Goal: Information Seeking & Learning: Find specific fact

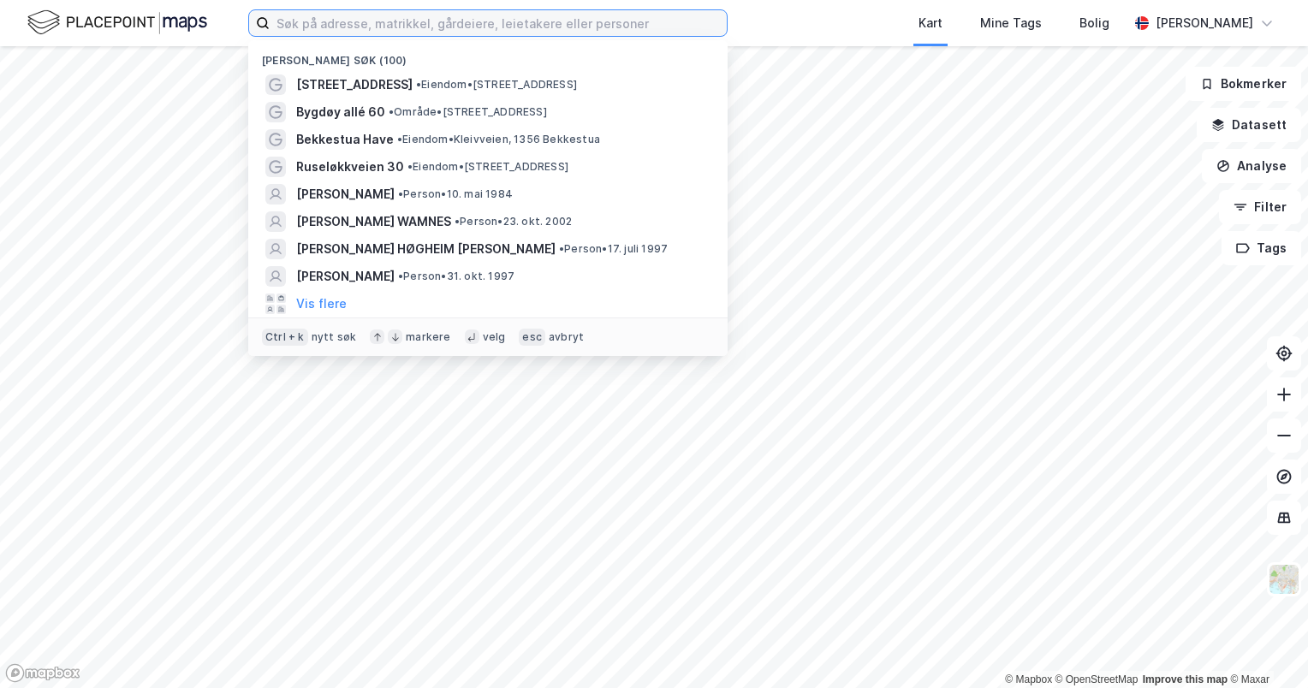
click at [473, 18] on input at bounding box center [498, 23] width 457 height 26
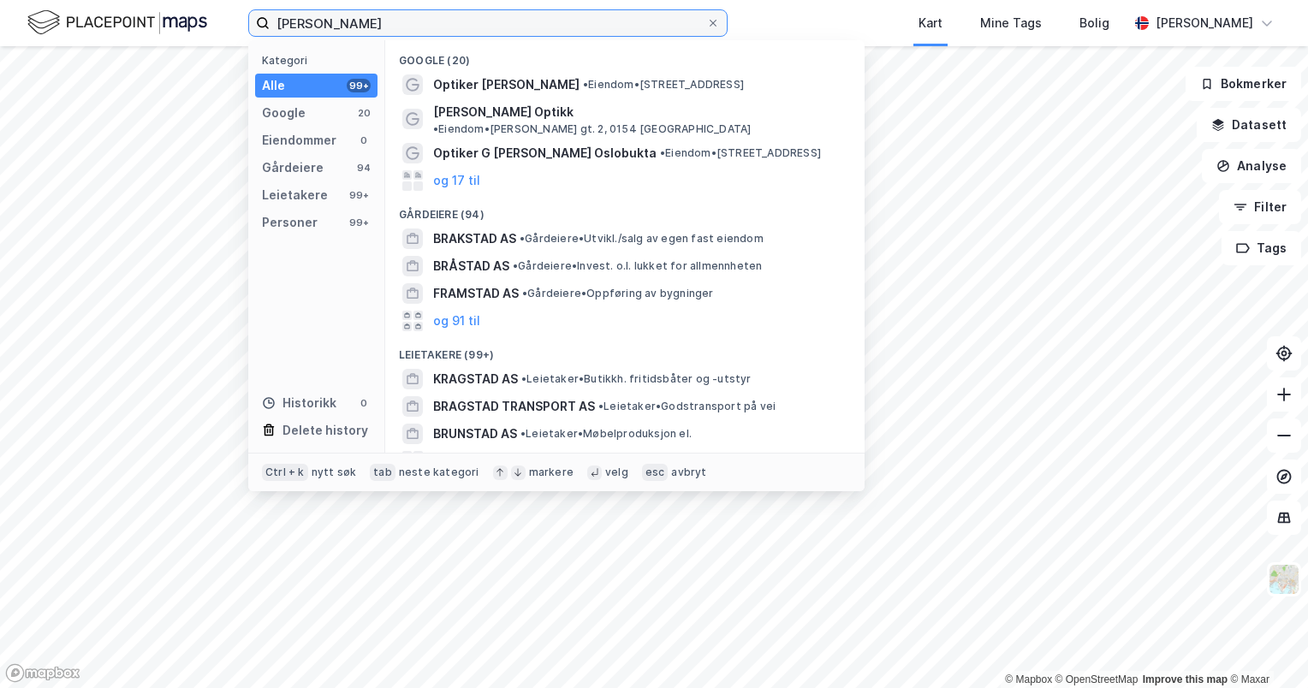
type input "[PERSON_NAME]"
click at [313, 227] on div "Personer" at bounding box center [290, 222] width 56 height 21
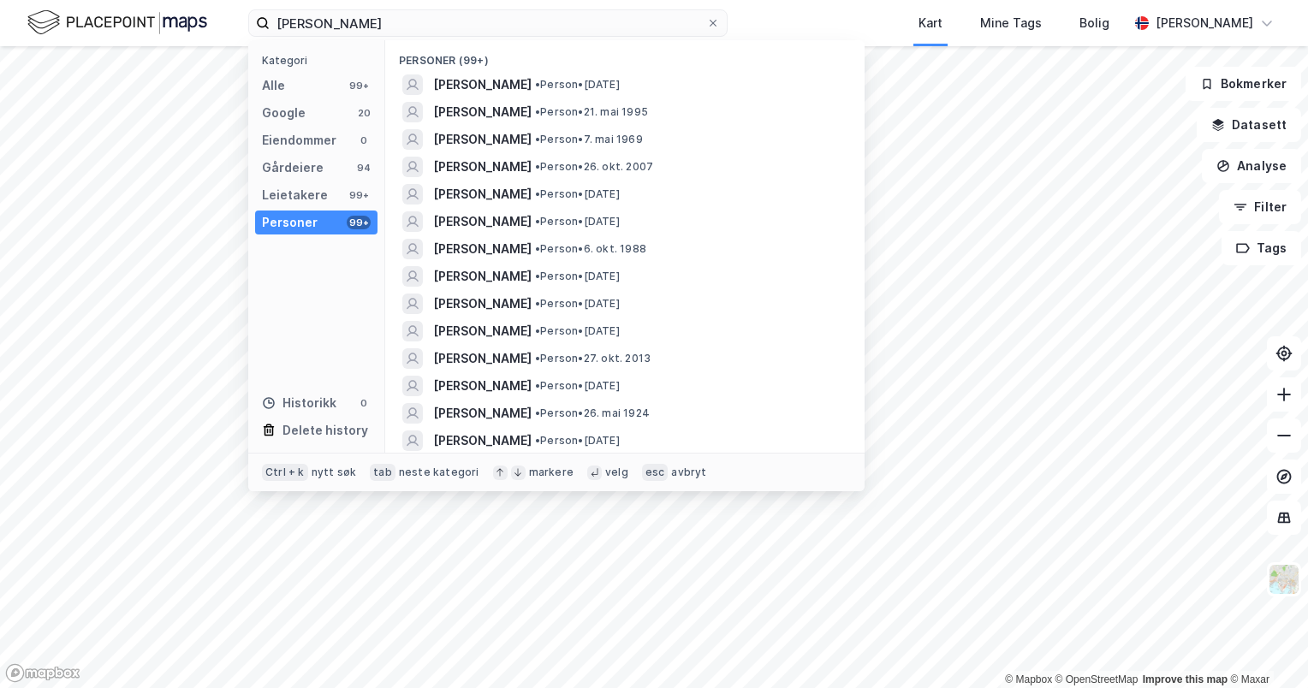
click at [507, 80] on span "[PERSON_NAME]" at bounding box center [482, 84] width 98 height 21
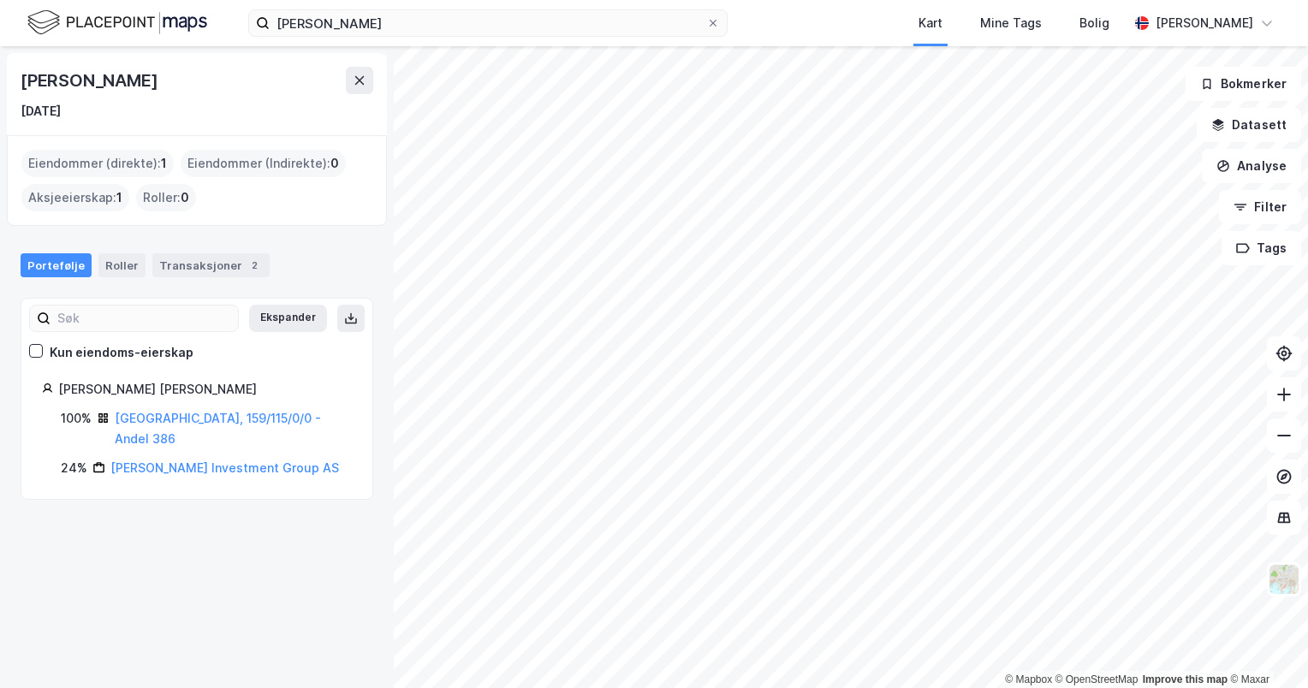
click at [221, 257] on div "Transaksjoner 2" at bounding box center [210, 265] width 117 height 24
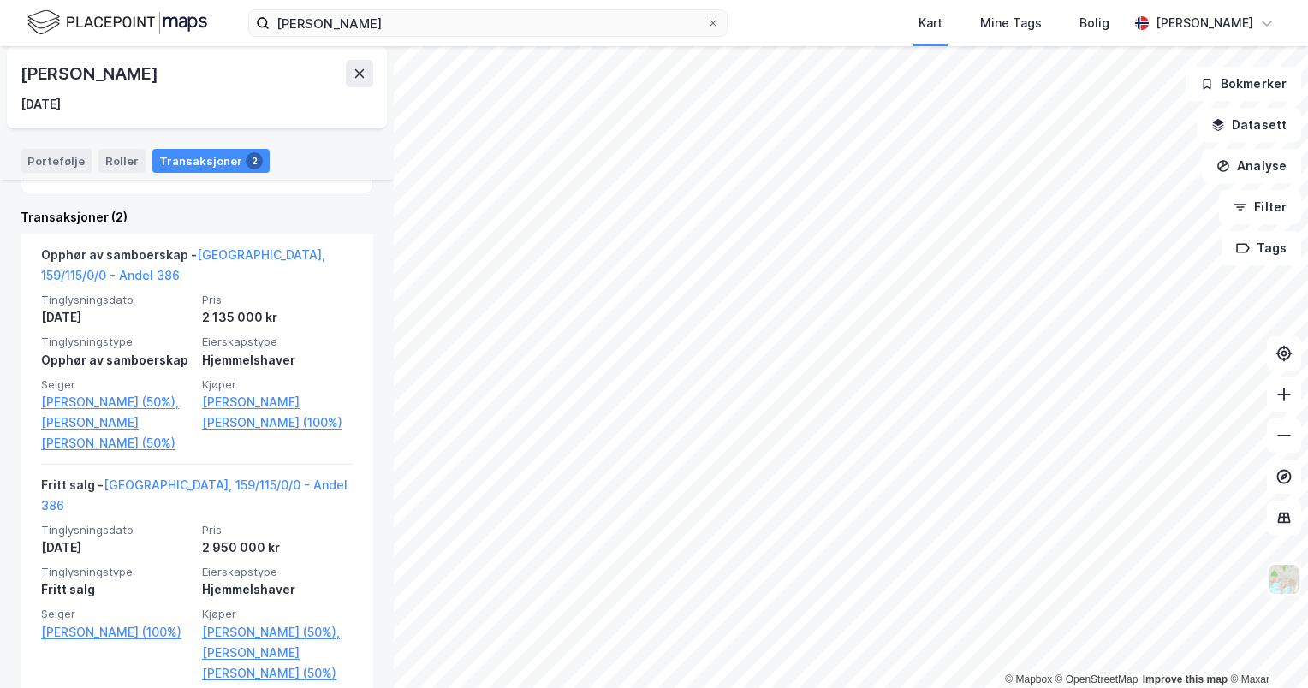
scroll to position [340, 0]
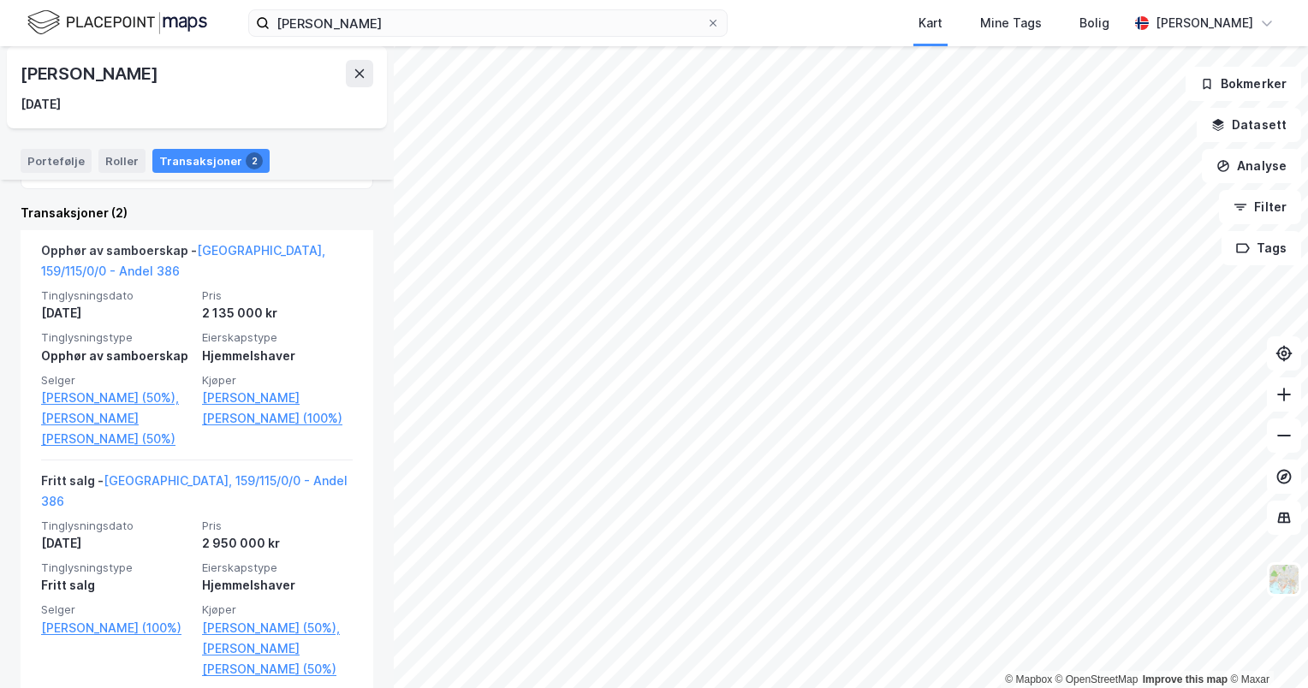
click at [232, 249] on link "[GEOGRAPHIC_DATA], 159/115/0/0 - Andel 386" at bounding box center [183, 260] width 284 height 35
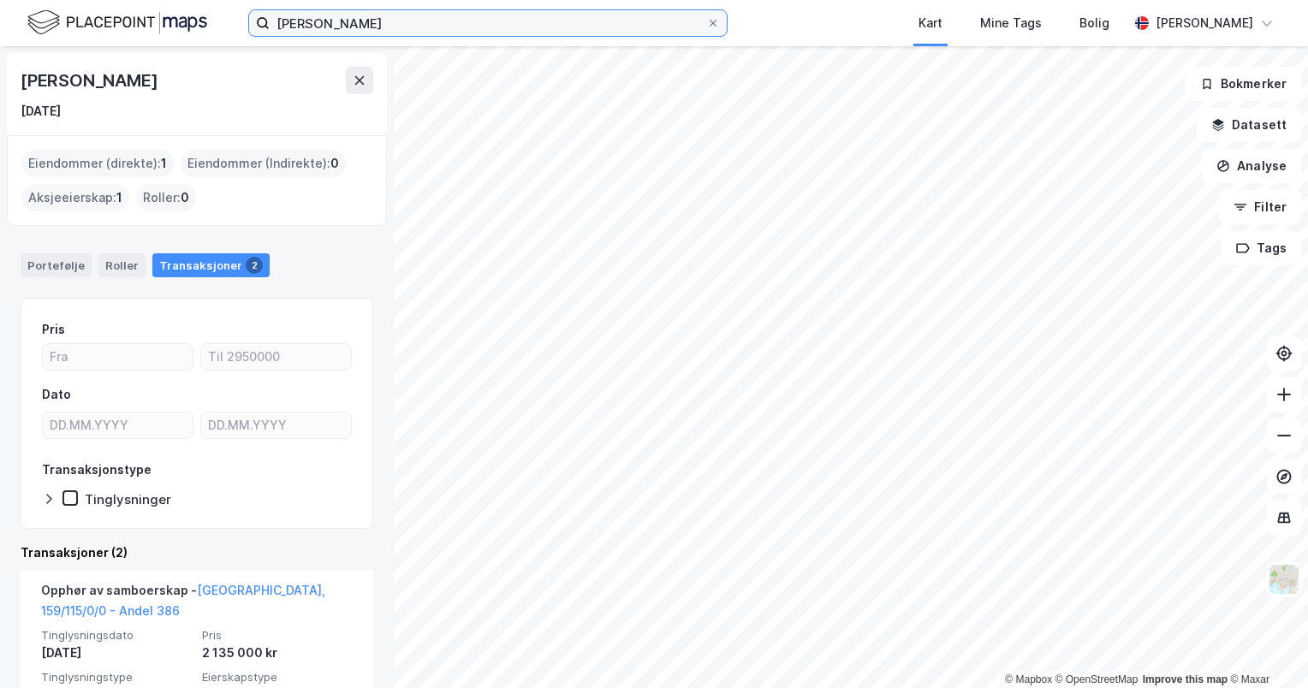
click at [417, 26] on input "[PERSON_NAME]" at bounding box center [488, 23] width 437 height 26
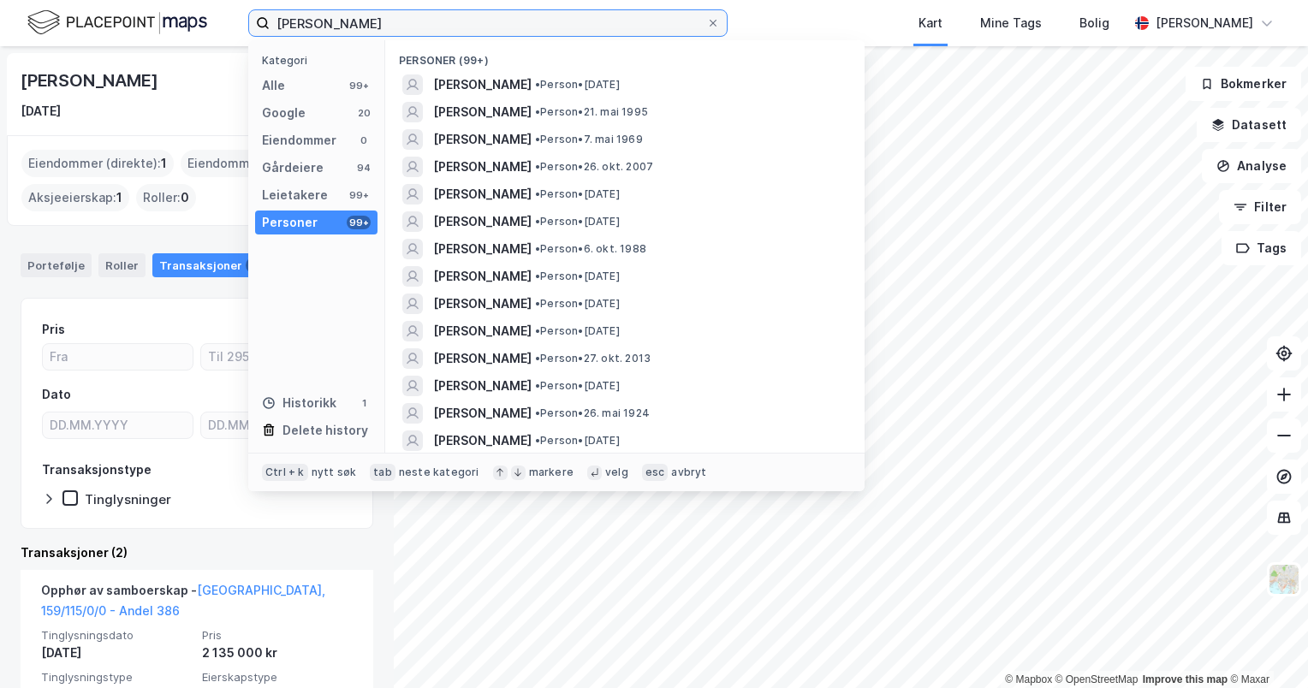
click at [417, 26] on input "[PERSON_NAME]" at bounding box center [488, 23] width 437 height 26
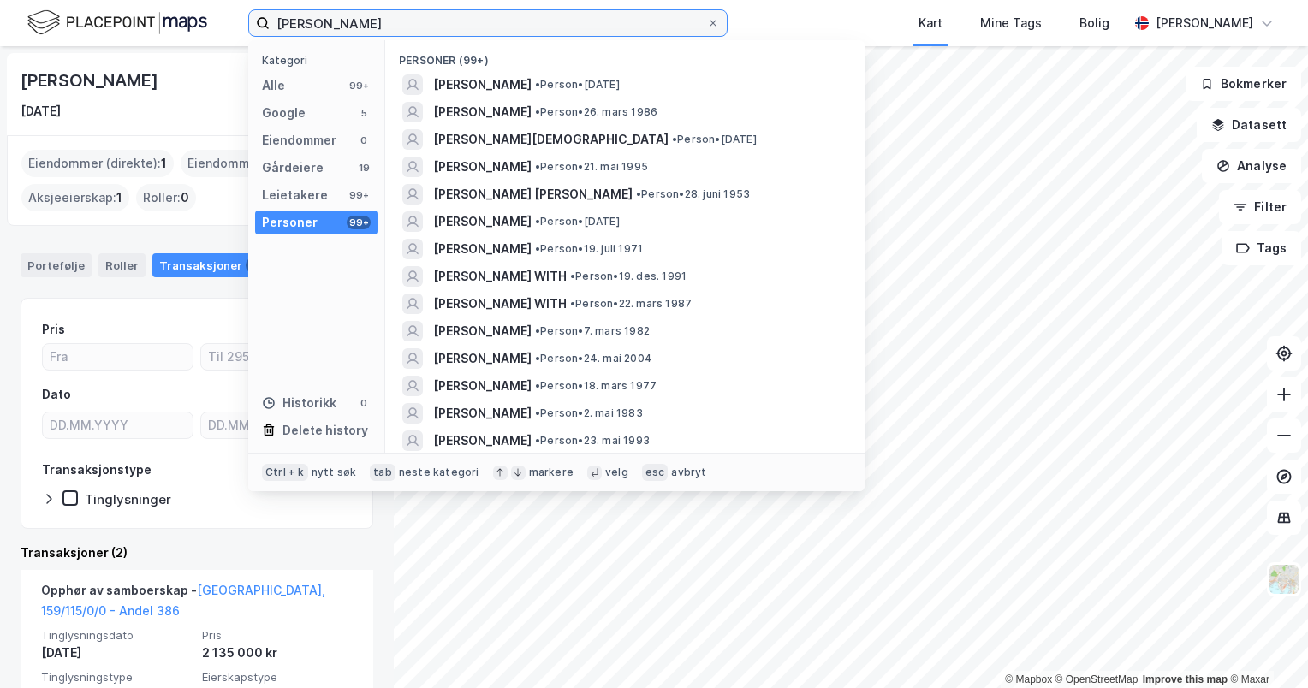
type input "[PERSON_NAME]"
click at [532, 168] on span "[PERSON_NAME]" at bounding box center [482, 167] width 98 height 21
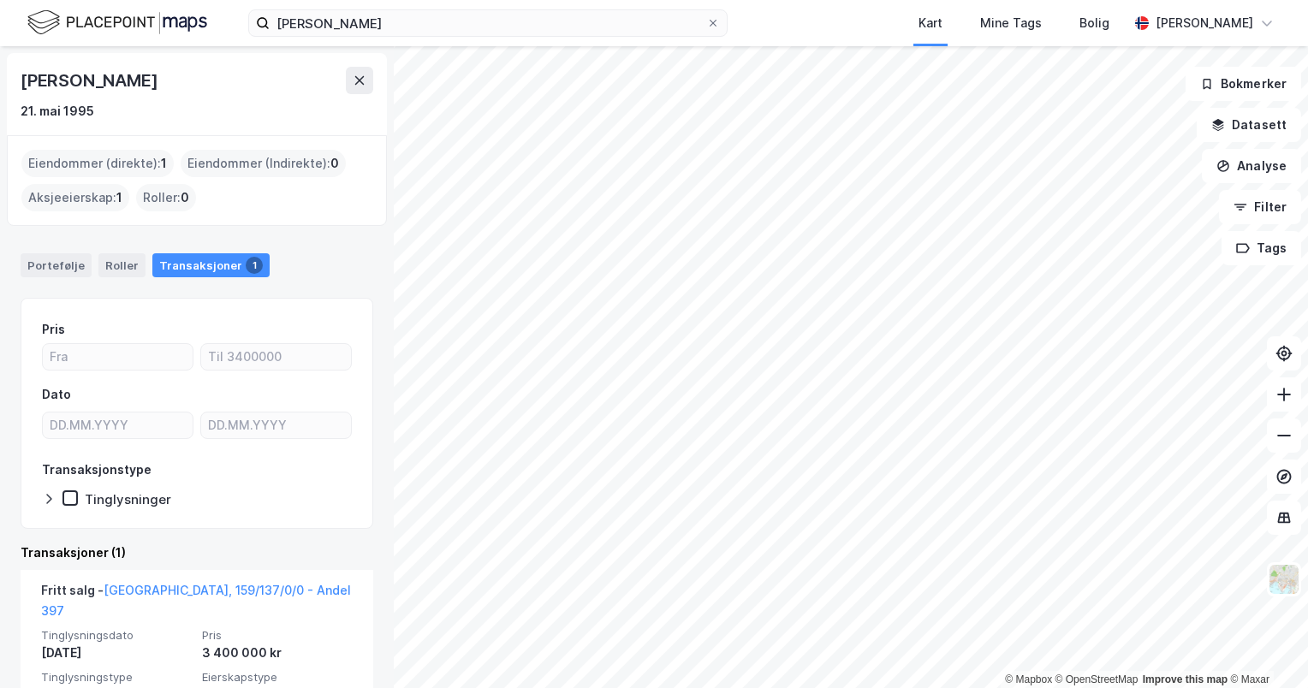
scroll to position [89, 0]
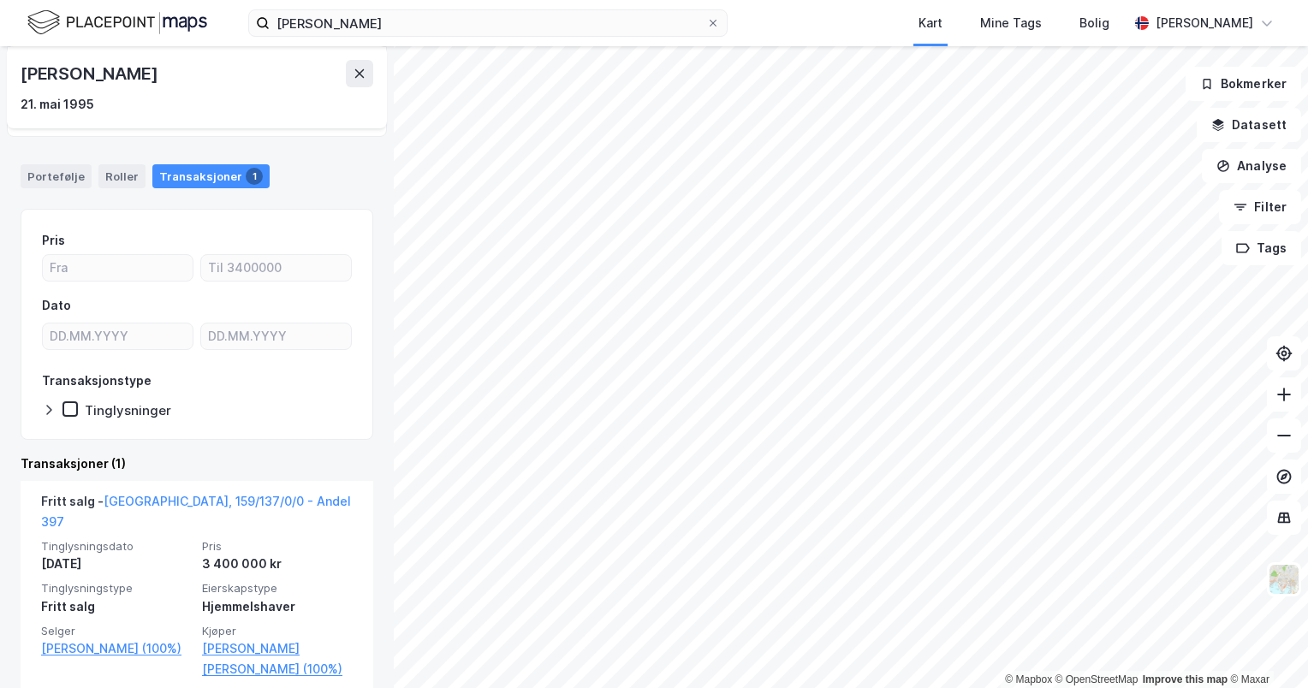
click at [223, 506] on link "[GEOGRAPHIC_DATA], 159/137/0/0 - Andel 397" at bounding box center [196, 511] width 310 height 35
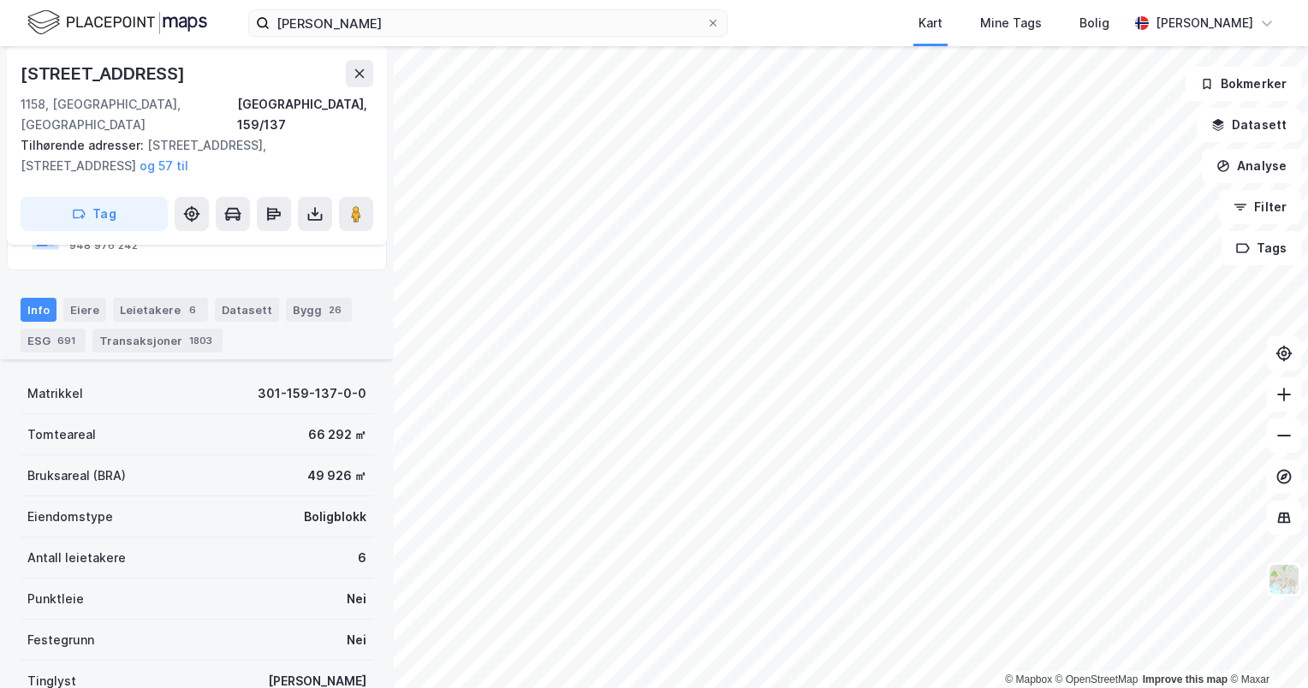
scroll to position [510, 0]
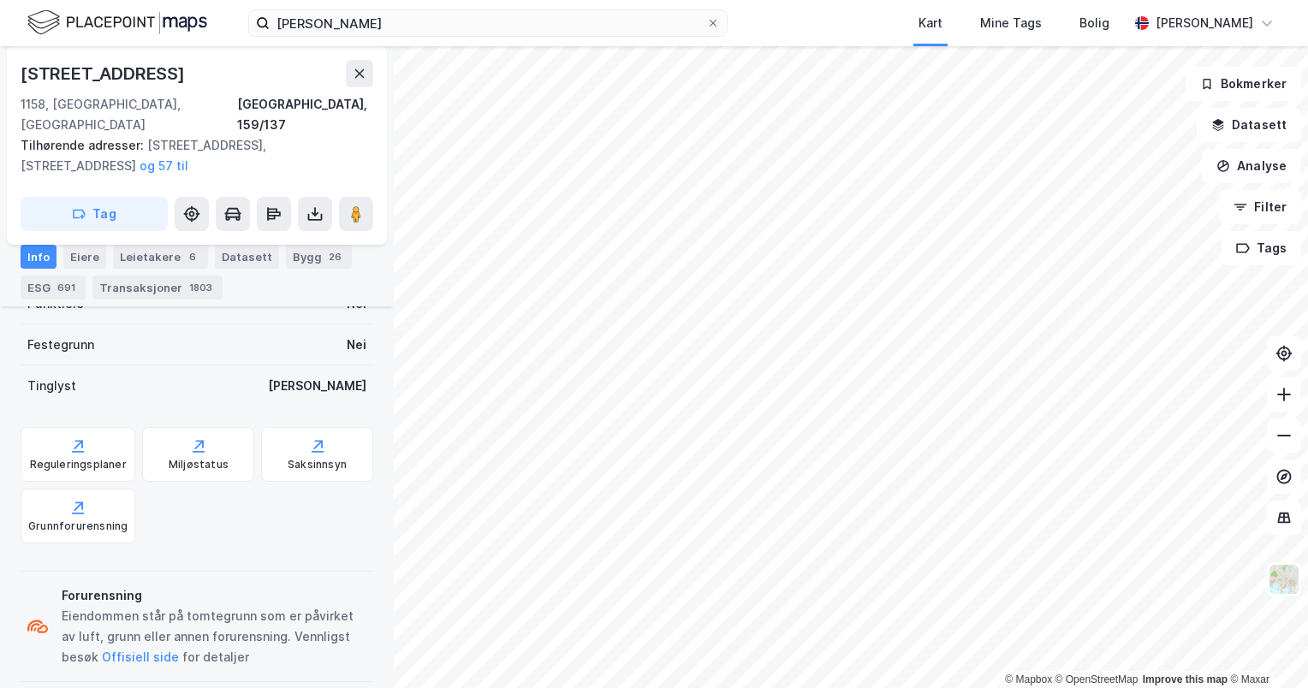
click at [717, 21] on icon at bounding box center [713, 23] width 10 height 10
click at [706, 21] on input "[PERSON_NAME]" at bounding box center [488, 23] width 437 height 26
